Goal: Task Accomplishment & Management: Complete application form

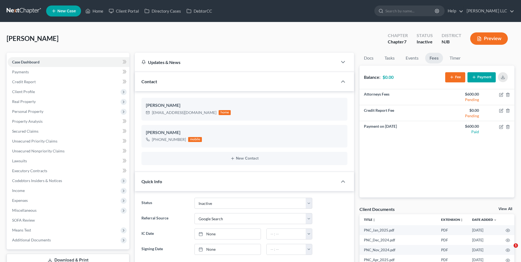
select select "8"
select select "4"
click at [26, 9] on link at bounding box center [24, 11] width 35 height 10
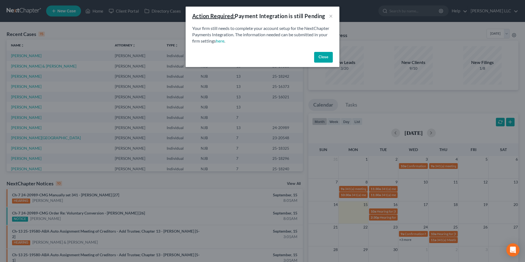
click at [326, 55] on button "Close" at bounding box center [323, 57] width 19 height 11
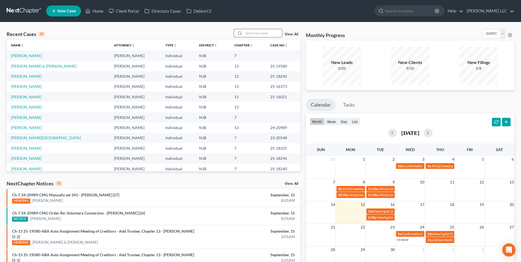
click at [256, 32] on input "search" at bounding box center [263, 33] width 38 height 8
type input "[PERSON_NAME]"
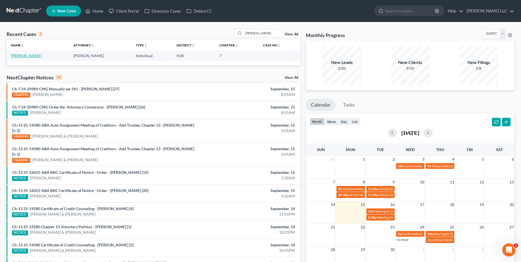
click at [29, 56] on link "[PERSON_NAME]" at bounding box center [26, 55] width 30 height 5
select select "4"
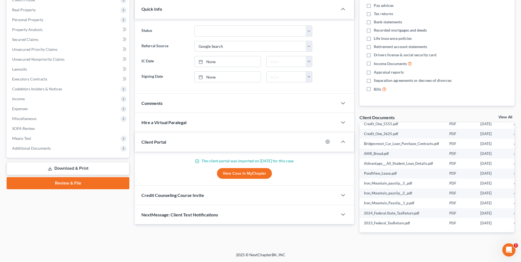
scroll to position [167, 0]
click at [500, 118] on link "View All" at bounding box center [505, 117] width 14 height 4
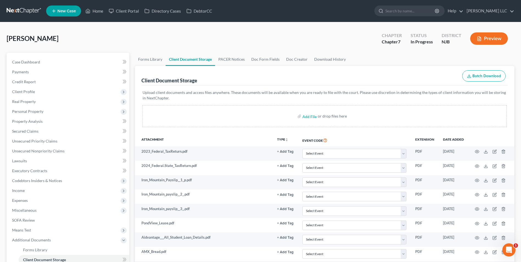
click at [468, 75] on icon "button" at bounding box center [469, 76] width 4 height 4
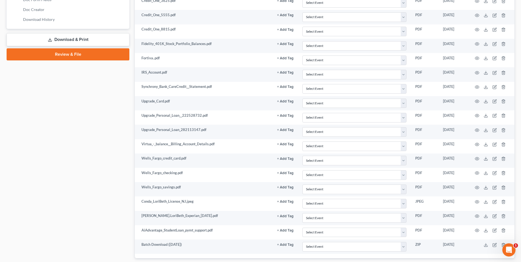
scroll to position [314, 0]
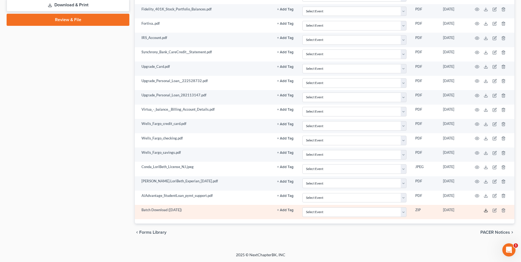
click at [485, 210] on polyline at bounding box center [486, 210] width 2 height 1
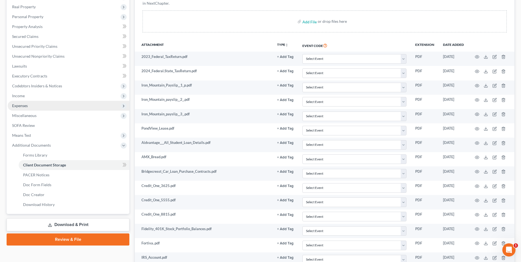
scroll to position [0, 0]
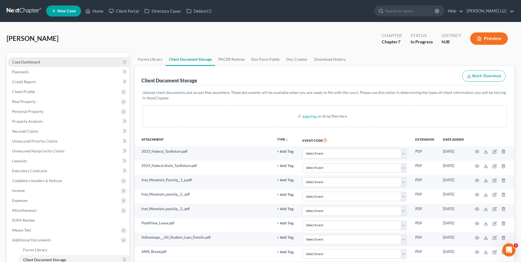
click at [29, 61] on span "Case Dashboard" at bounding box center [26, 62] width 28 height 5
select select "4"
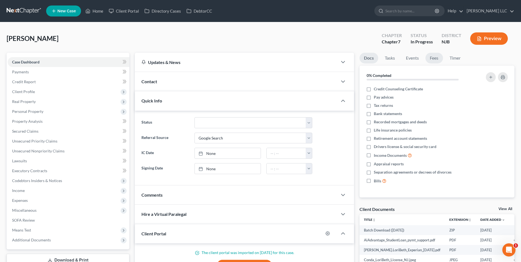
click at [434, 58] on link "Fees" at bounding box center [434, 58] width 18 height 11
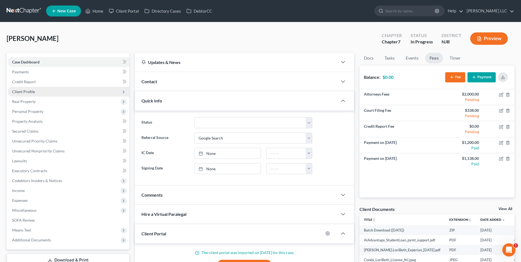
click at [41, 91] on span "Client Profile" at bounding box center [69, 92] width 122 height 10
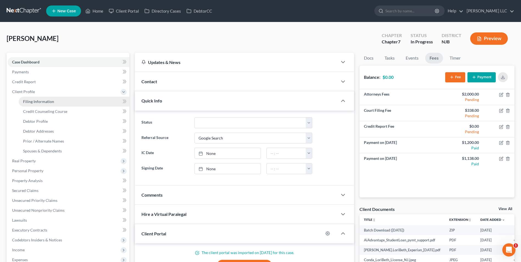
click at [42, 104] on link "Filing Information" at bounding box center [74, 102] width 111 height 10
select select "1"
select select "0"
select select "33"
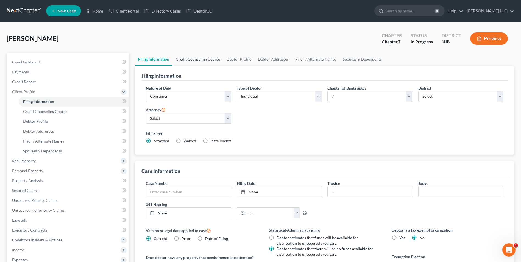
click at [203, 61] on link "Credit Counseling Course" at bounding box center [197, 59] width 51 height 13
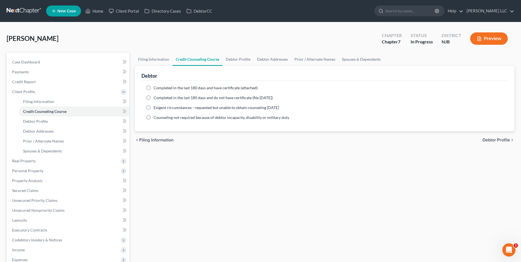
click at [153, 87] on label "Completed in the last 180 days and have certificate (attached)" at bounding box center [205, 87] width 104 height 5
click at [156, 87] on input "Completed in the last 180 days and have certificate (attached)" at bounding box center [158, 87] width 4 height 4
radio input "true"
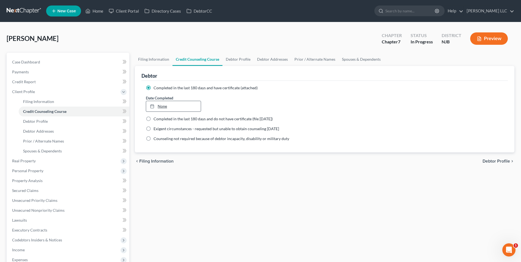
type input "[DATE]"
click at [161, 105] on link "[DATE]" at bounding box center [173, 106] width 54 height 10
click at [232, 59] on link "Debtor Profile" at bounding box center [237, 59] width 31 height 13
select select "0"
select select "1"
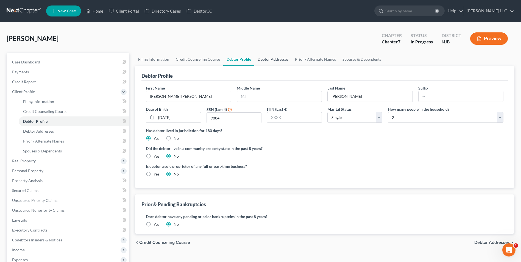
click at [276, 58] on link "Debtor Addresses" at bounding box center [272, 59] width 37 height 13
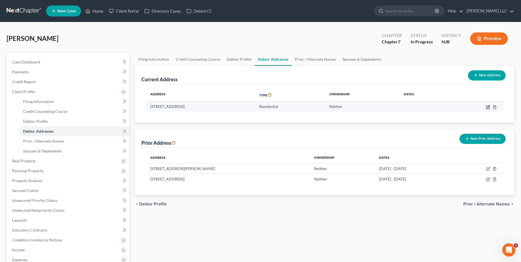
click at [488, 107] on icon "button" at bounding box center [488, 107] width 4 height 4
select select "33"
select select "0"
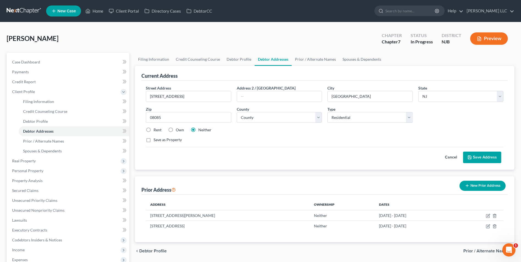
click at [153, 129] on label "Rent" at bounding box center [157, 129] width 8 height 5
click at [156, 129] on input "Rent" at bounding box center [158, 129] width 4 height 4
radio input "true"
click at [491, 154] on button "Save Address" at bounding box center [482, 158] width 38 height 12
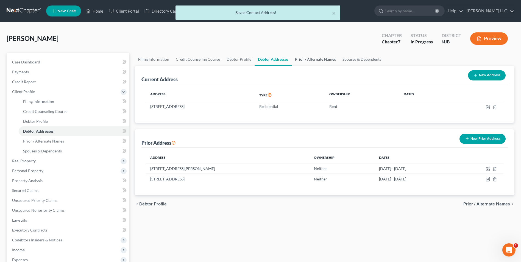
click at [308, 60] on link "Prior / Alternate Names" at bounding box center [315, 59] width 47 height 13
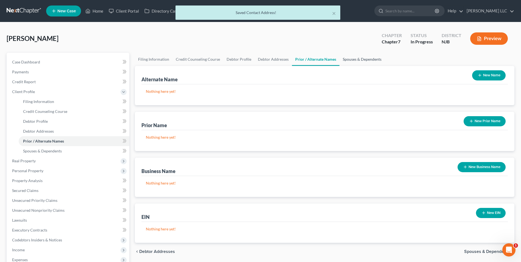
click at [350, 58] on link "Spouses & Dependents" at bounding box center [361, 59] width 45 height 13
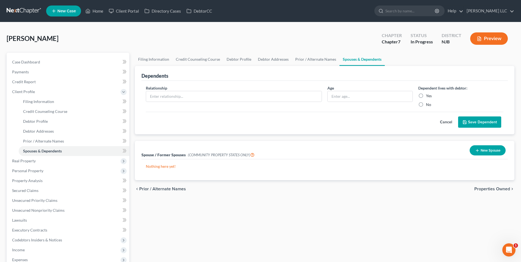
click at [490, 190] on span "Properties Owned" at bounding box center [492, 189] width 36 height 4
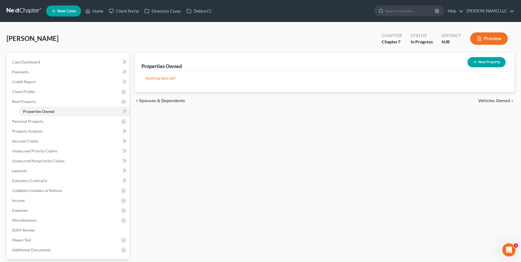
click at [488, 99] on span "Vehicles Owned" at bounding box center [494, 101] width 32 height 4
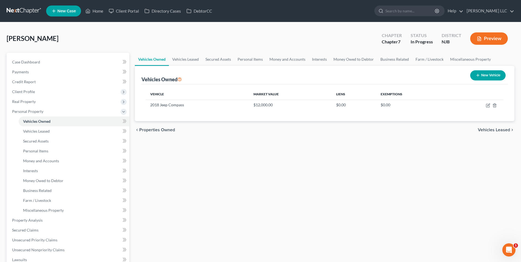
click at [489, 132] on span "Vehicles Leased" at bounding box center [494, 130] width 32 height 4
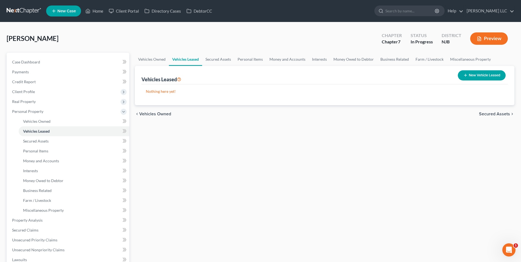
click at [496, 114] on span "Secured Assets" at bounding box center [494, 114] width 31 height 4
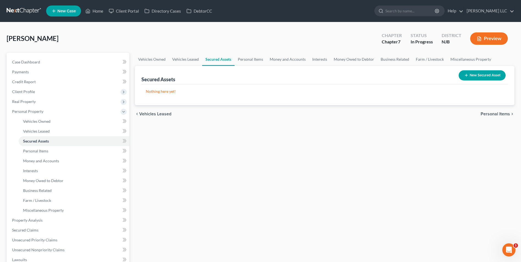
click at [496, 114] on span "Personal Items" at bounding box center [494, 114] width 29 height 4
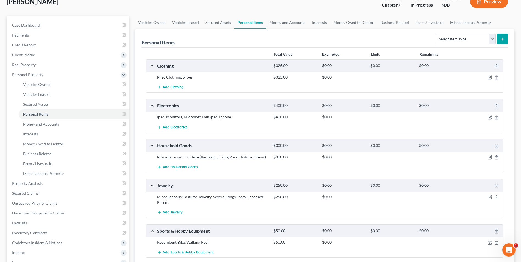
scroll to position [27, 0]
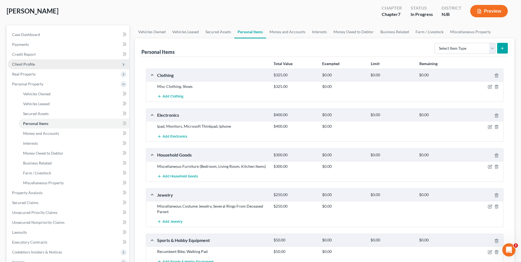
click at [27, 65] on span "Client Profile" at bounding box center [23, 64] width 23 height 5
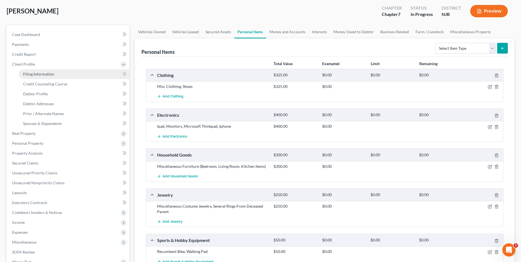
click at [31, 74] on span "Filing Information" at bounding box center [38, 74] width 31 height 5
select select "1"
select select "0"
select select "51"
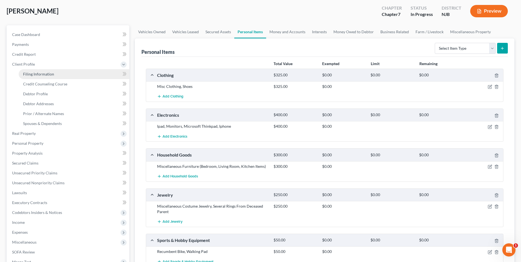
select select "0"
select select "33"
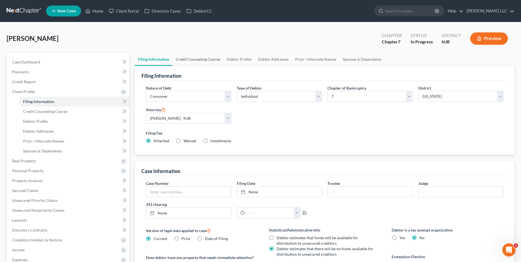
click at [187, 57] on link "Credit Counseling Course" at bounding box center [197, 59] width 51 height 13
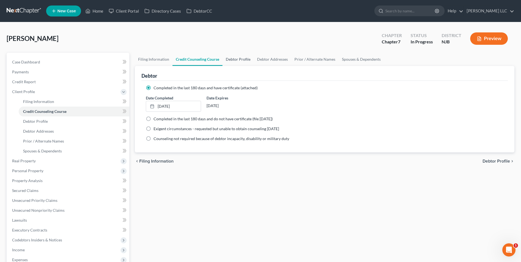
click at [239, 59] on link "Debtor Profile" at bounding box center [237, 59] width 31 height 13
select select "0"
select select "1"
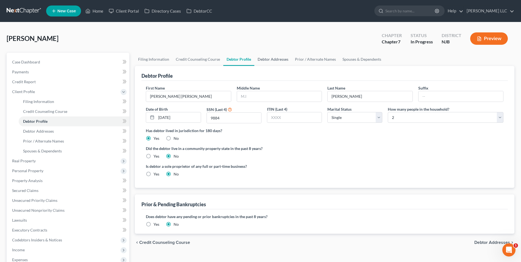
click at [269, 61] on link "Debtor Addresses" at bounding box center [272, 59] width 37 height 13
